Goal: Navigation & Orientation: Find specific page/section

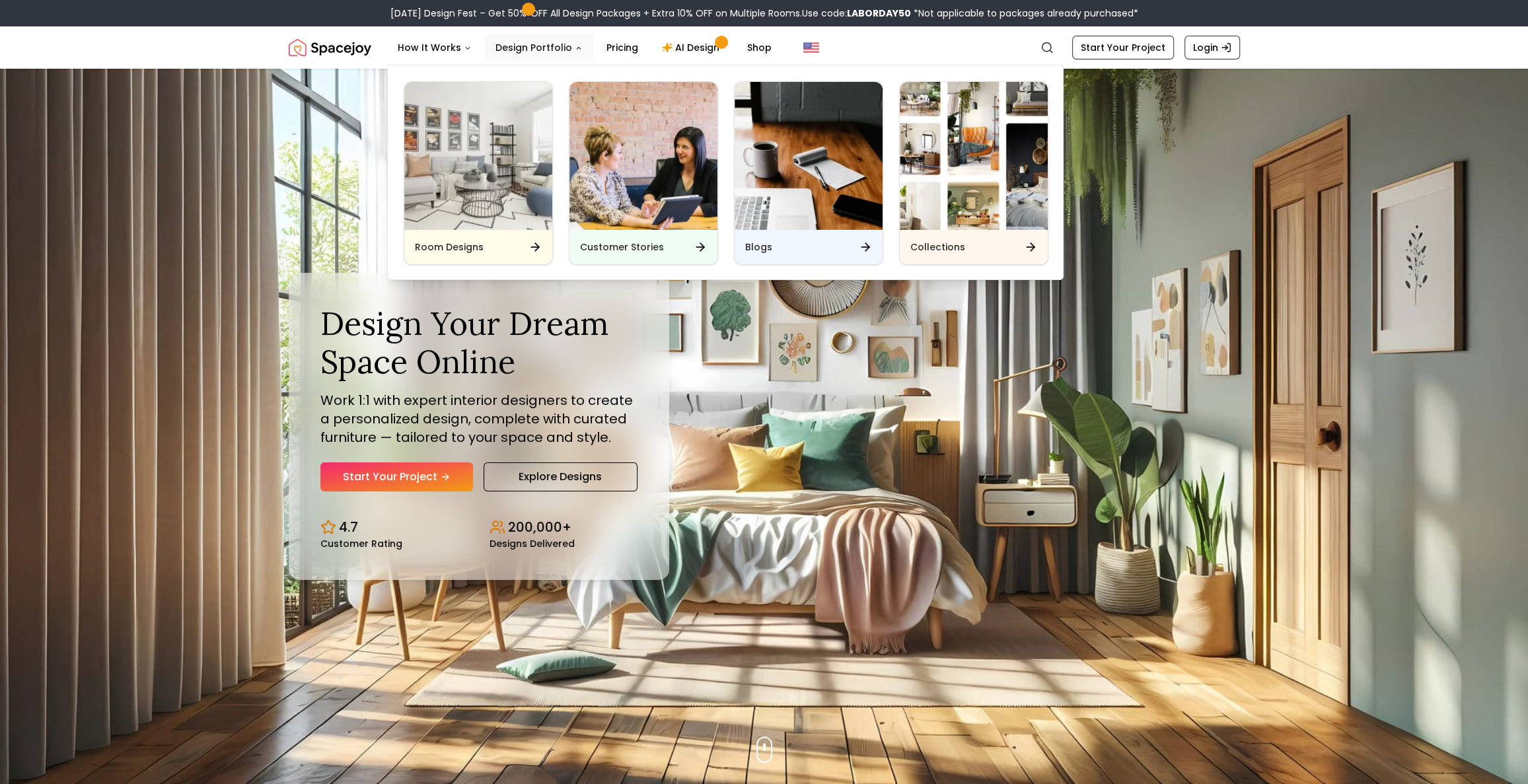
click at [537, 50] on button "Design Portfolio" at bounding box center [539, 47] width 108 height 26
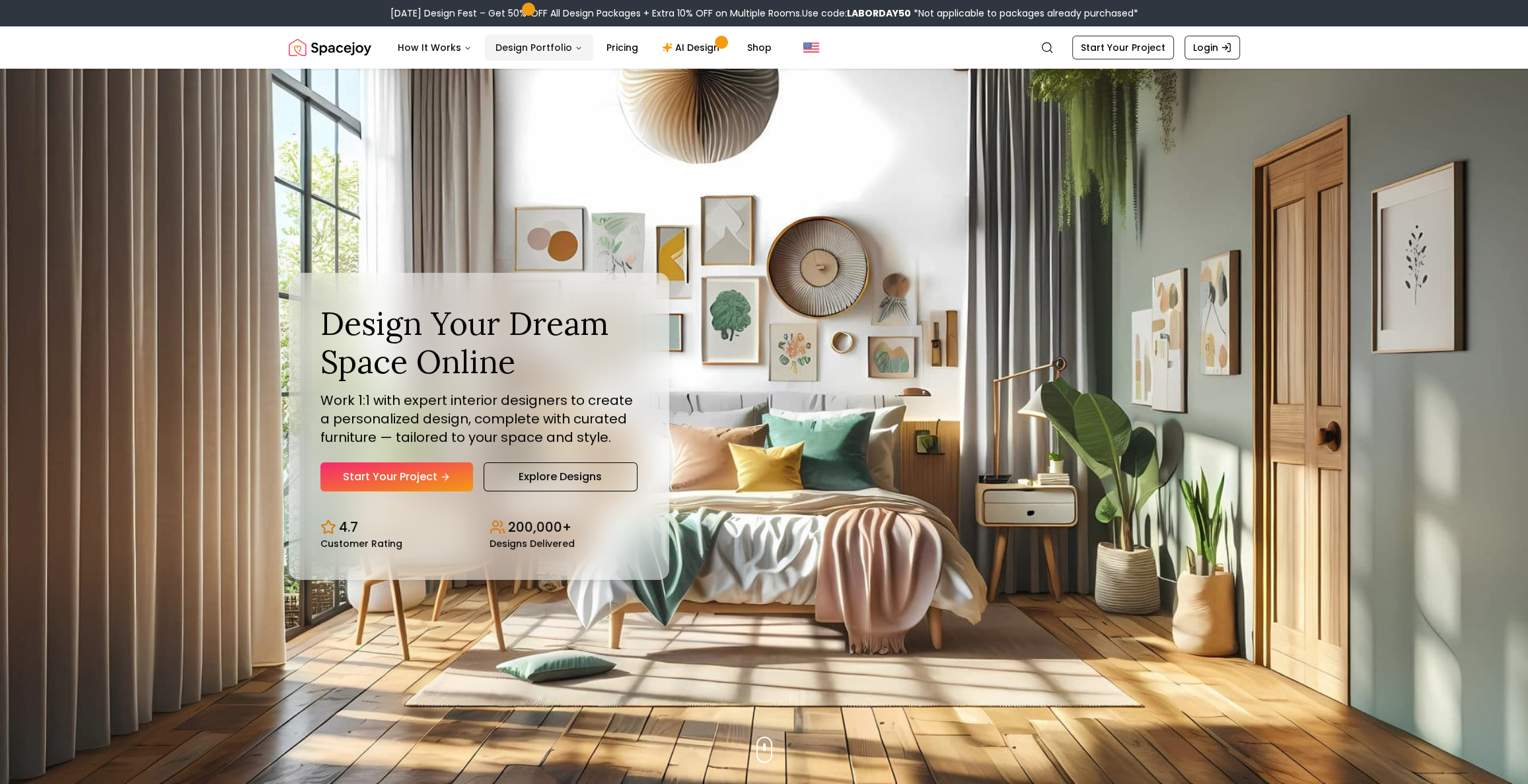
click at [564, 47] on button "Design Portfolio" at bounding box center [539, 47] width 108 height 26
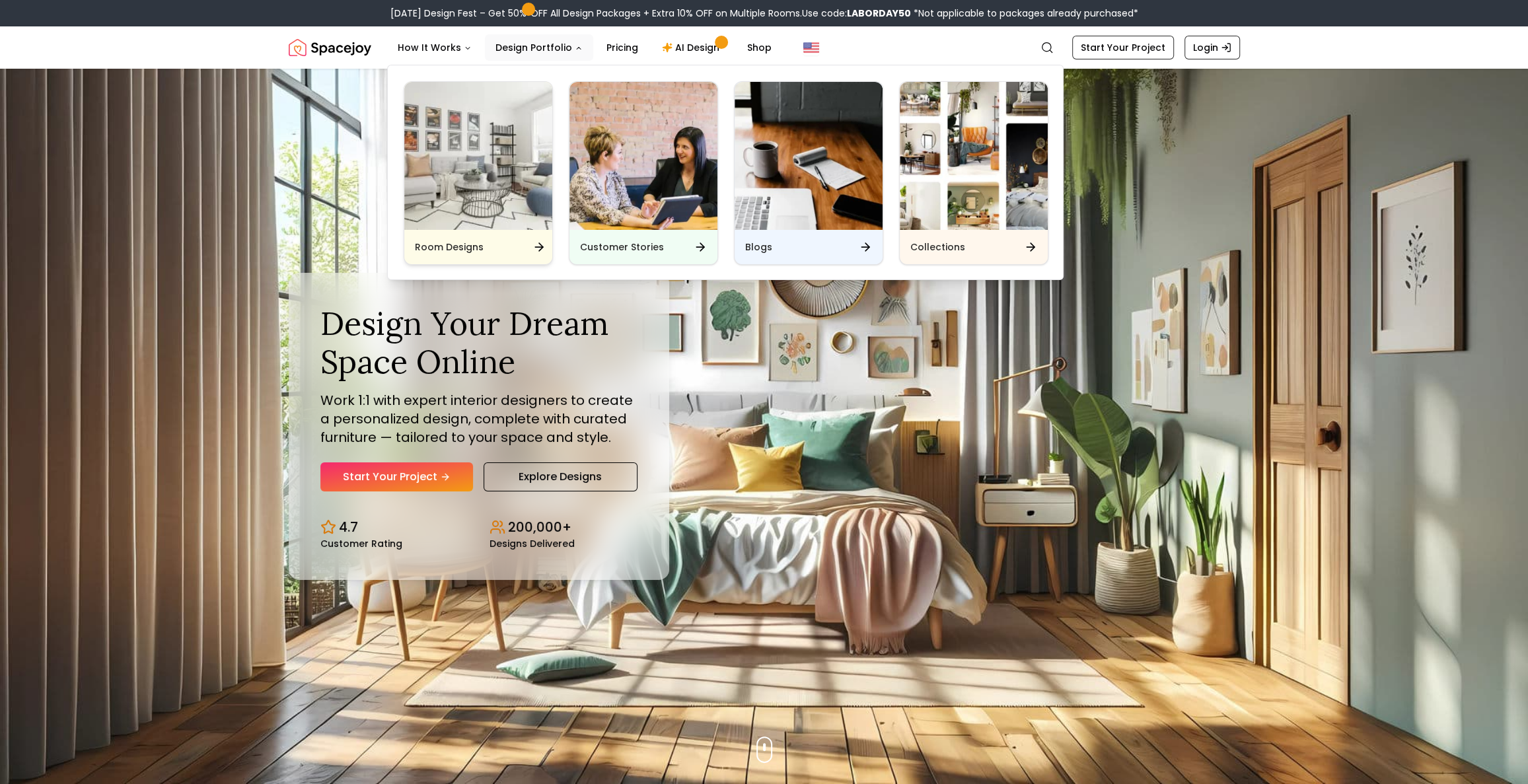
click at [516, 237] on div "Room Designs" at bounding box center [478, 247] width 148 height 34
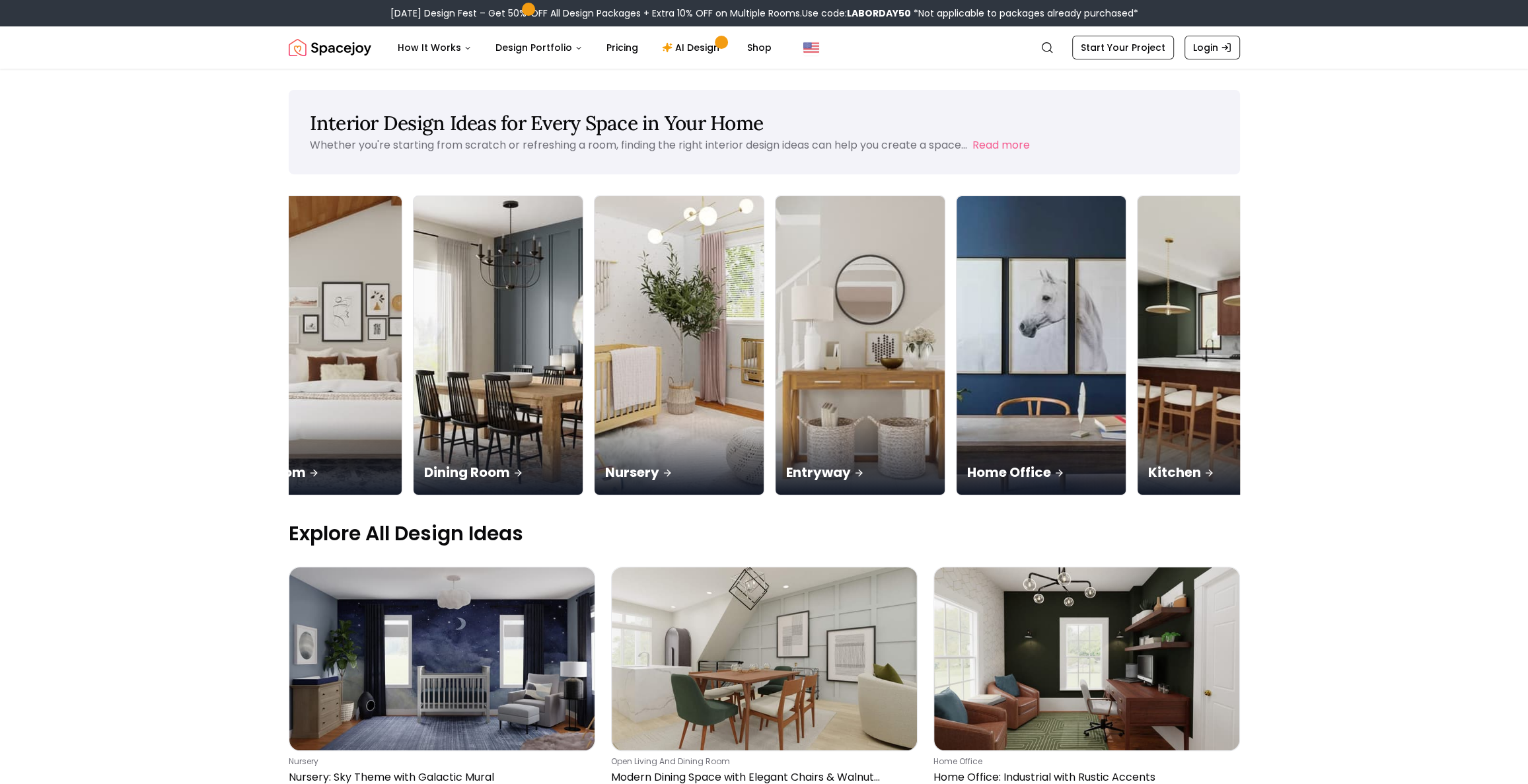
scroll to position [0, 265]
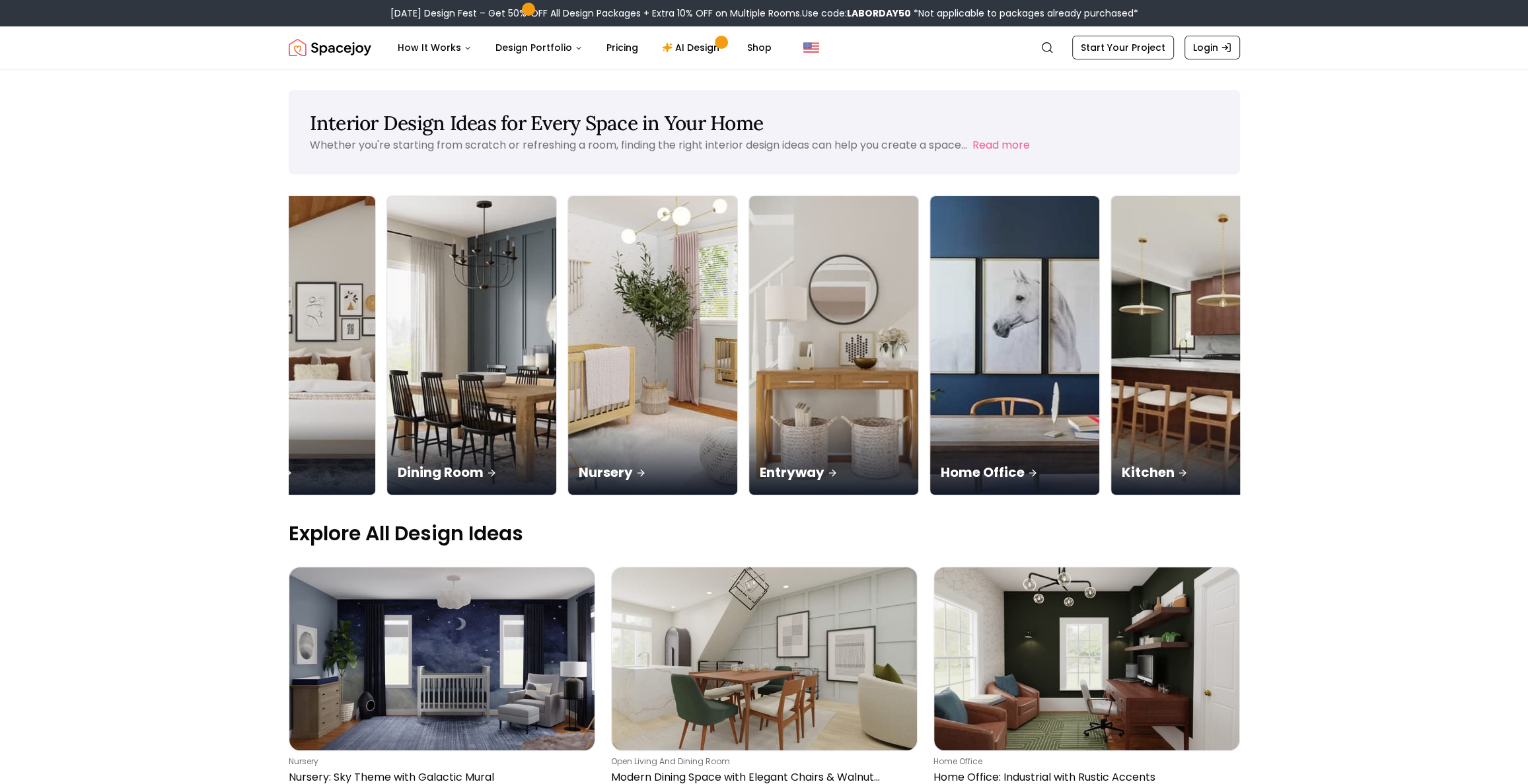
click at [1230, 398] on div "Living Room Bedroom Dining Room Nursery Entryway Home Office Kitchen Bathroom O…" at bounding box center [924, 349] width 1800 height 305
click at [1229, 397] on div "Living Room Bedroom Dining Room Nursery Entryway Home Office Kitchen Bathroom O…" at bounding box center [924, 349] width 1800 height 305
click at [1235, 399] on div "Living Room Bedroom Dining Room Nursery Entryway Home Office Kitchen Bathroom O…" at bounding box center [924, 349] width 1800 height 305
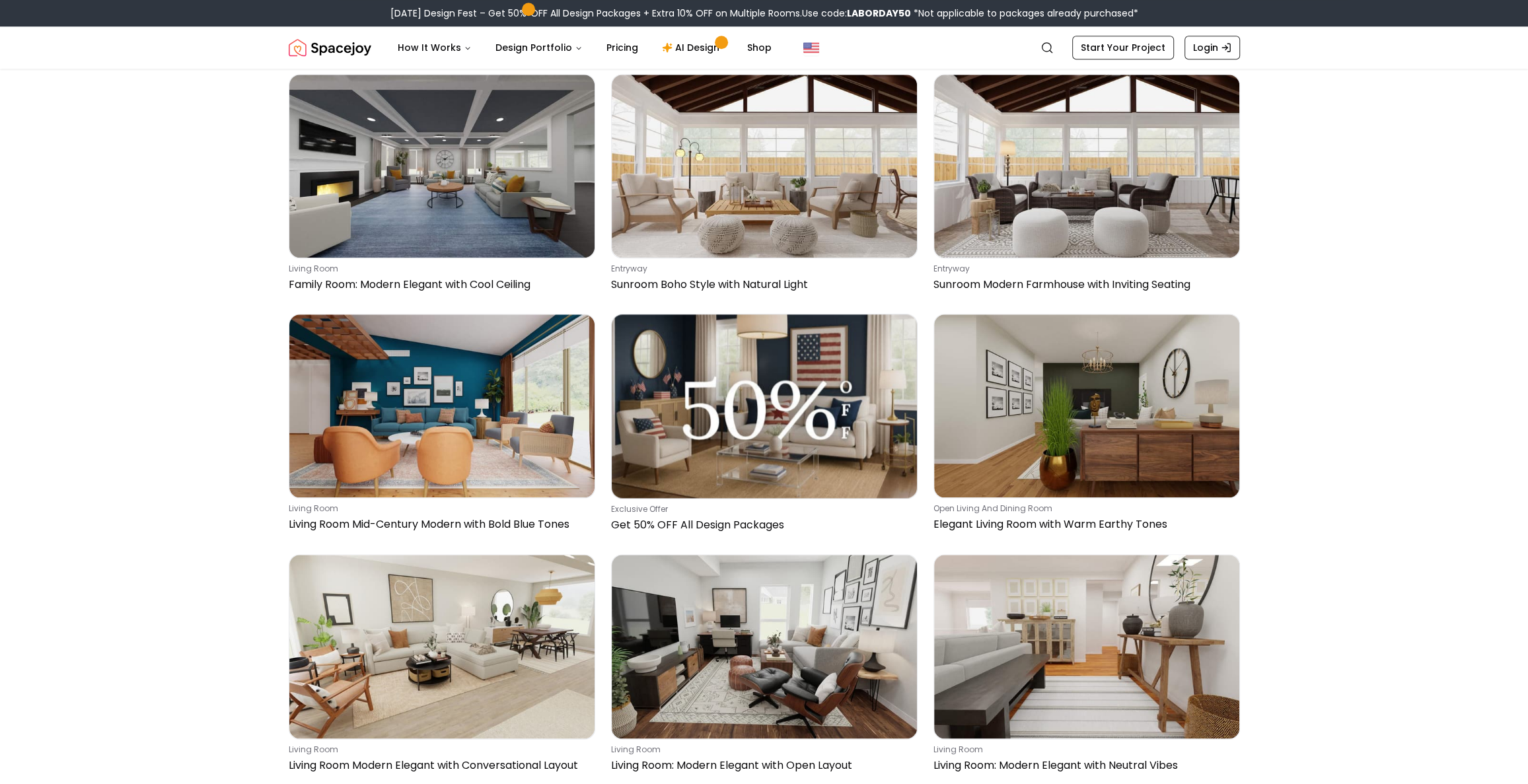
scroll to position [1586, 0]
